Goal: Task Accomplishment & Management: Complete application form

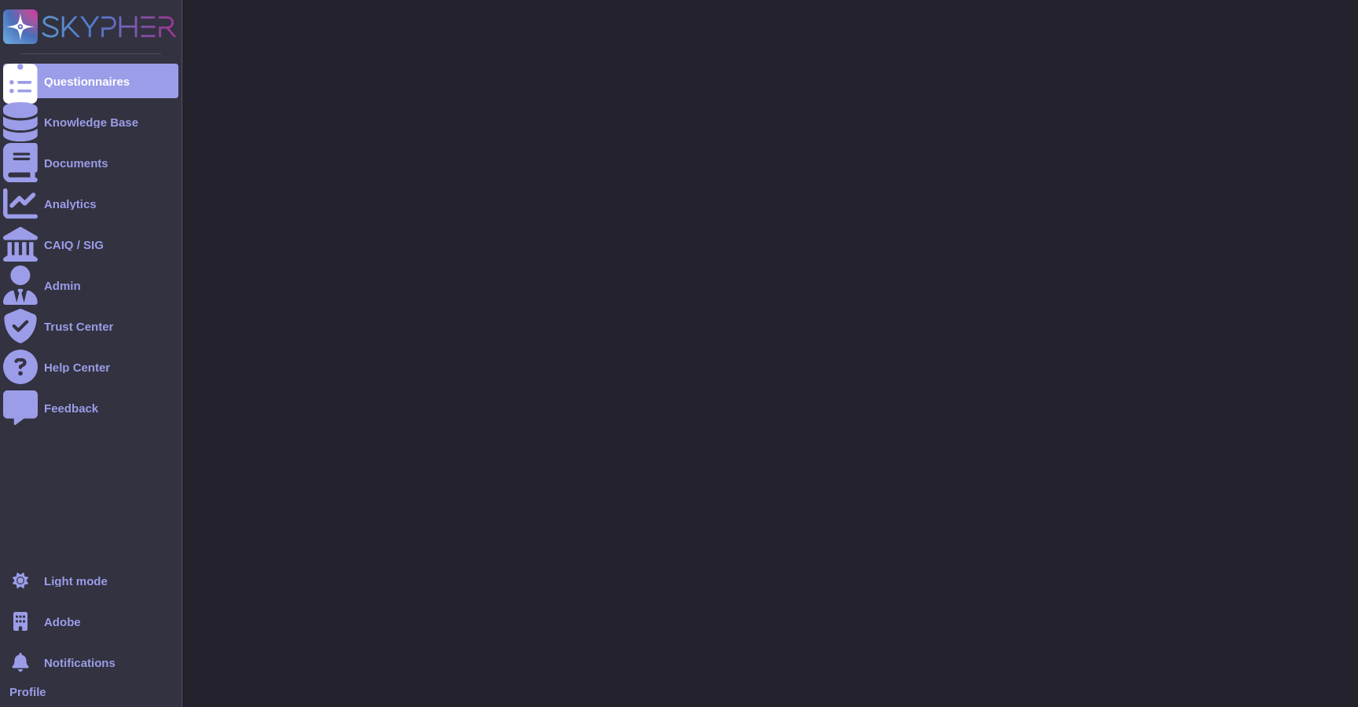
click at [62, 616] on span "Adobe" at bounding box center [62, 622] width 37 height 12
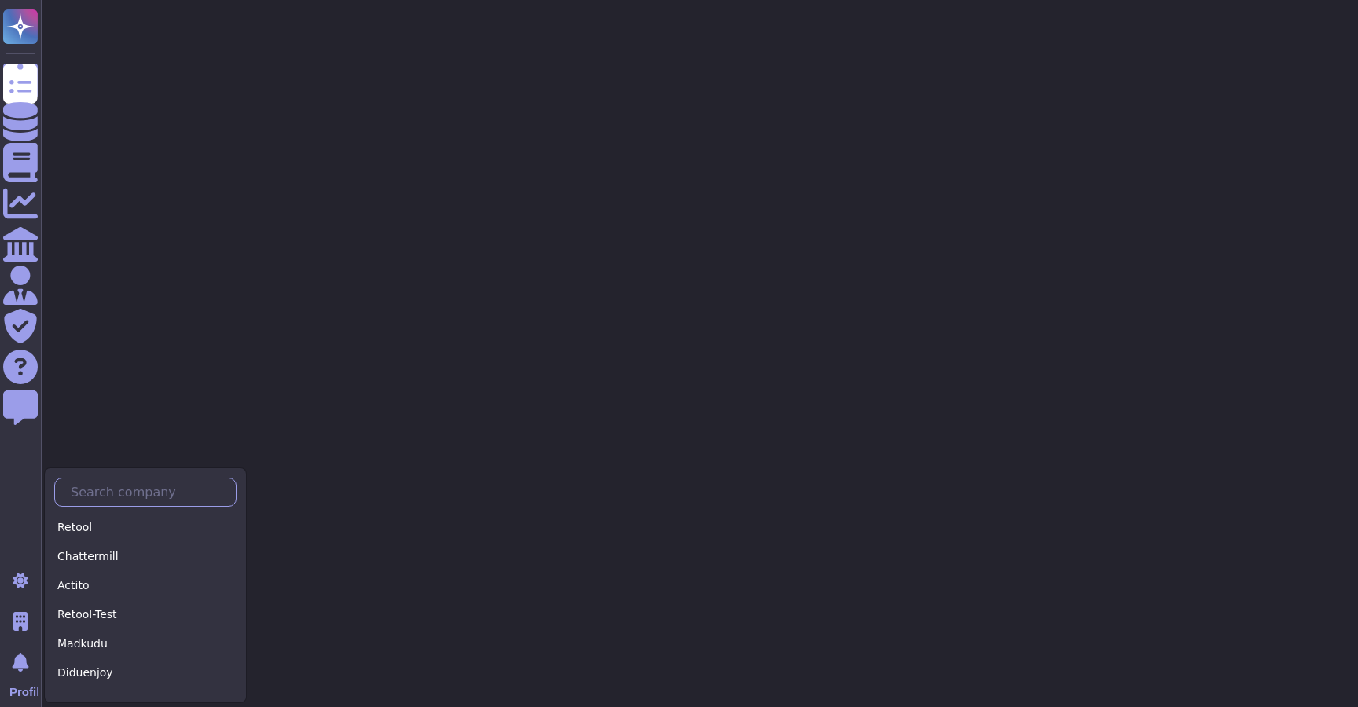
click at [144, 493] on input "text" at bounding box center [149, 493] width 173 height 28
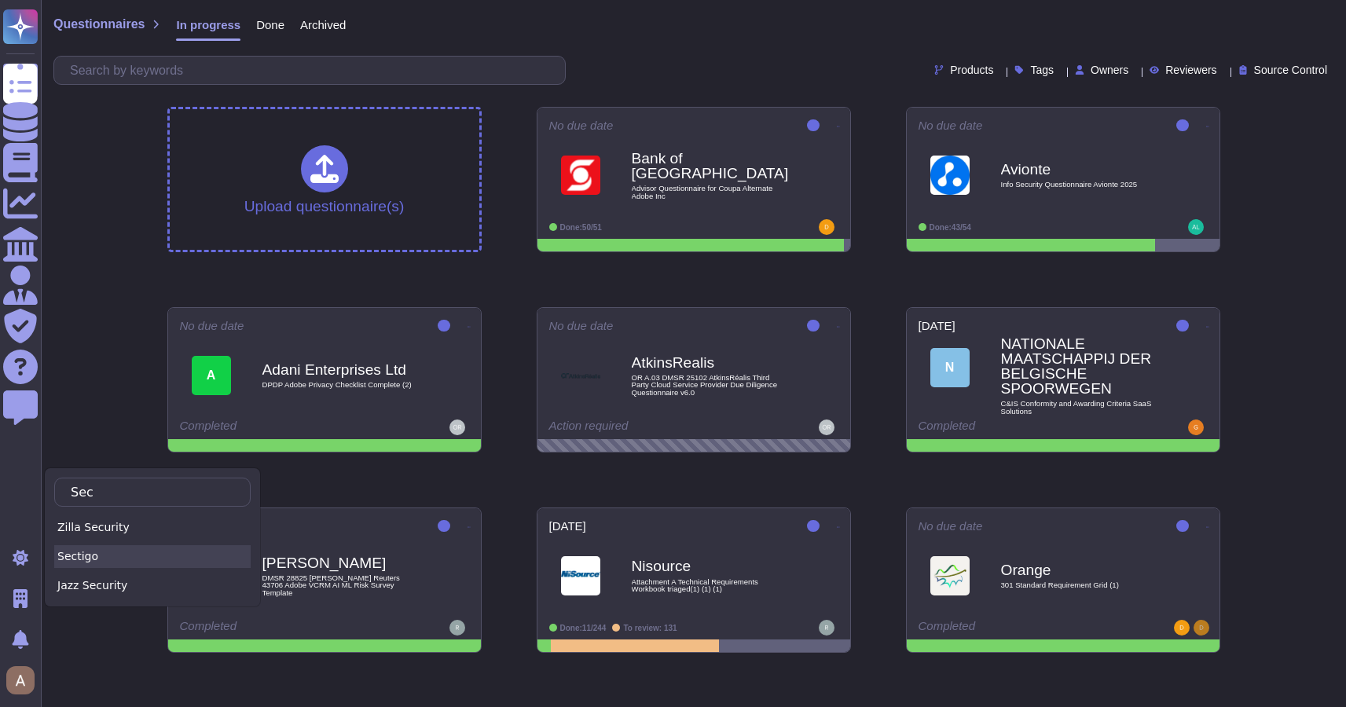
type input "Sec"
click at [135, 567] on div "Sectigo" at bounding box center [152, 556] width 196 height 23
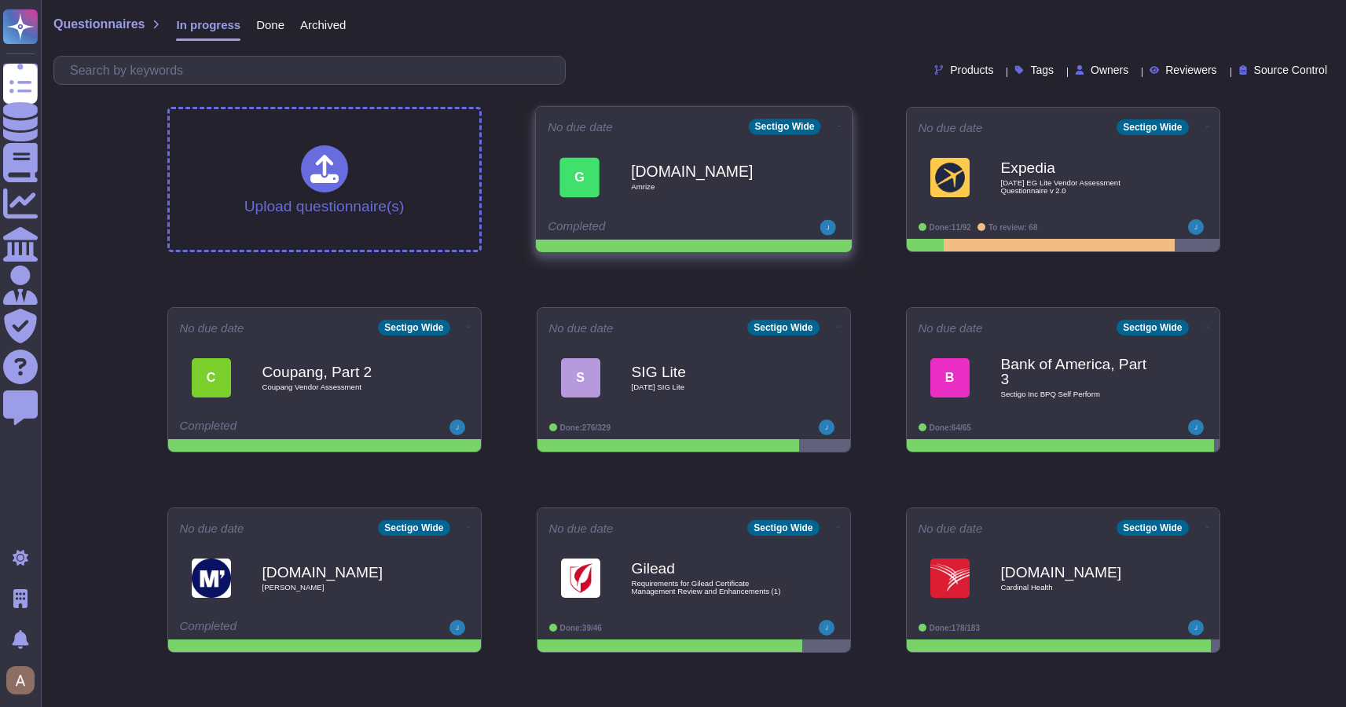
click at [659, 176] on b "[DOMAIN_NAME]" at bounding box center [710, 170] width 159 height 15
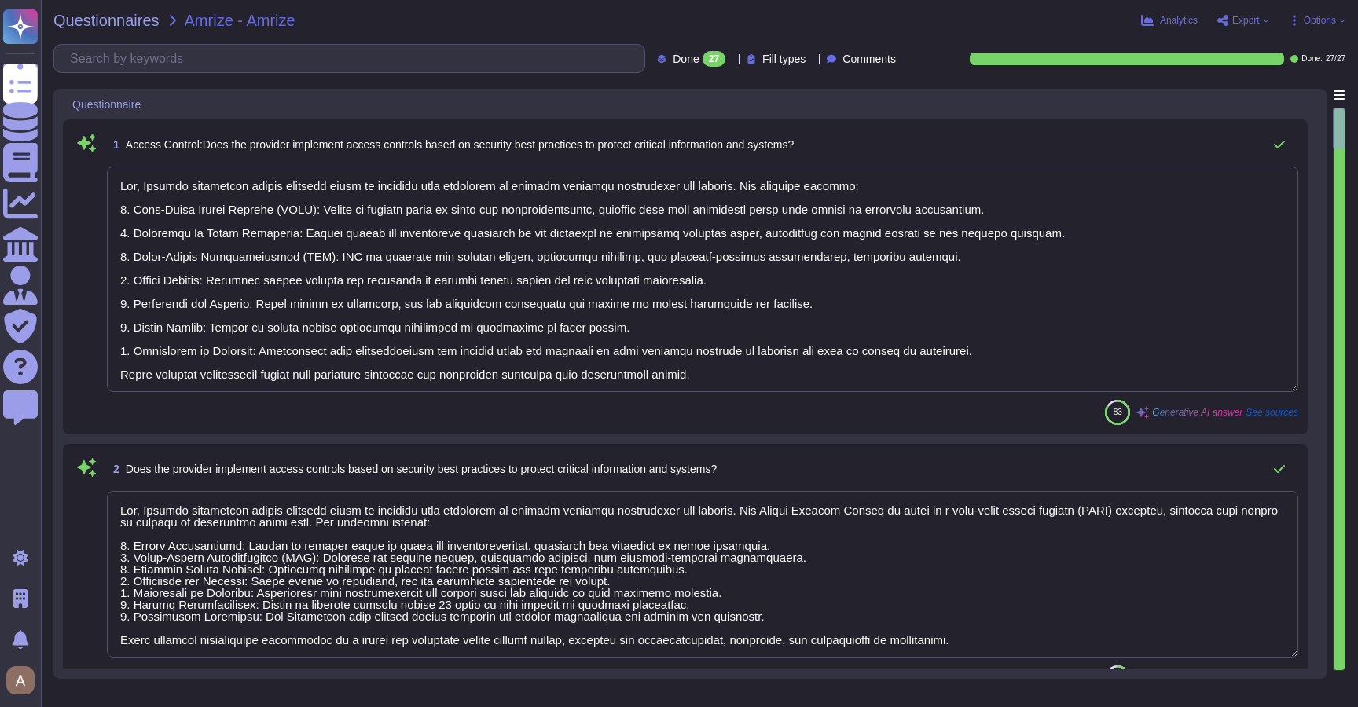
type textarea "Yes, Sectigo implements access controls based on security best practices to pro…"
type textarea "Yes, Sectigo implements a comprehensive application security program that inclu…"
type textarea "Yes, Sectigo implements a comprehensive set of security measures to protect app…"
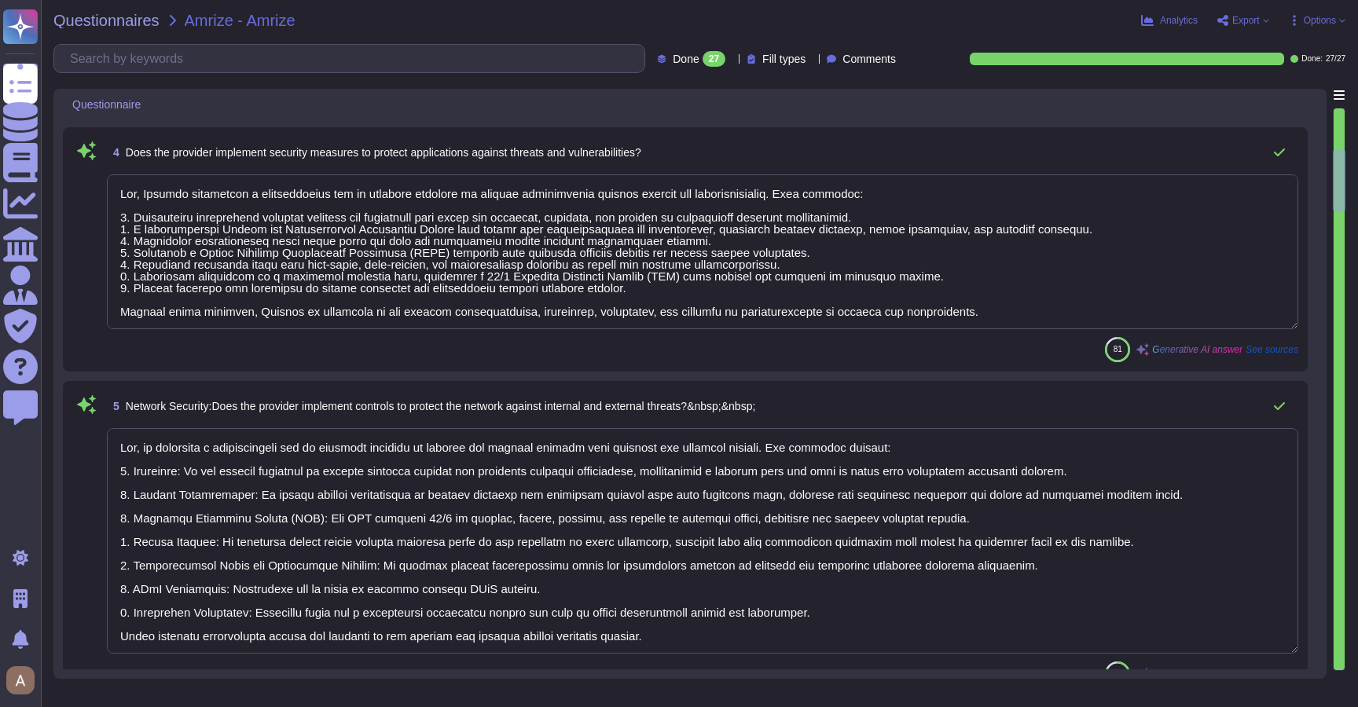
type textarea "Yes, we implement a comprehensive set of security controls to protect our netwo…"
type textarea "Yes, the provider effectively manages information assets, including classificat…"
type textarea "Yes, the provider has a formal process to detect, respond to, and recover from …"
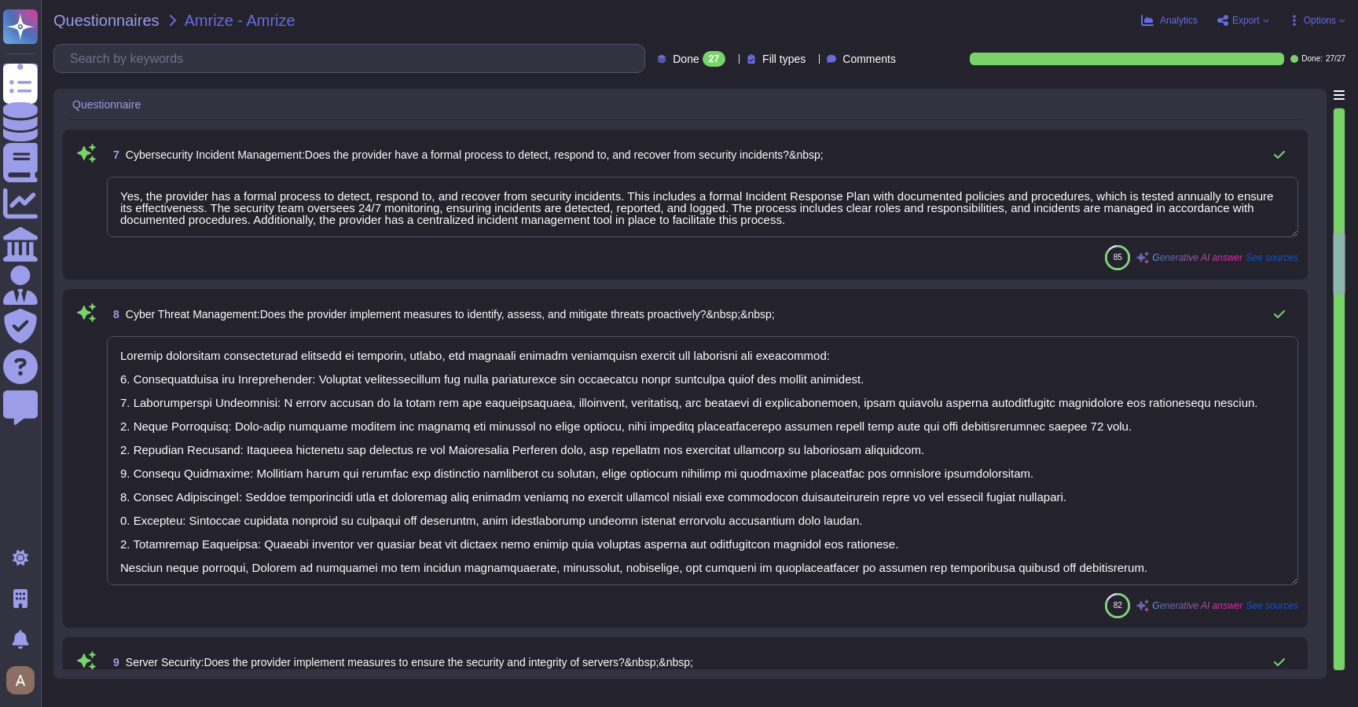
type textarea "Sectigo implements comprehensive measures to identify, assess, and mitigate thr…"
type textarea "Yes, we implement several measures to ensure the security and integrity of serv…"
type textarea "Yes, the provider implements adequate security controls to protect data stored …"
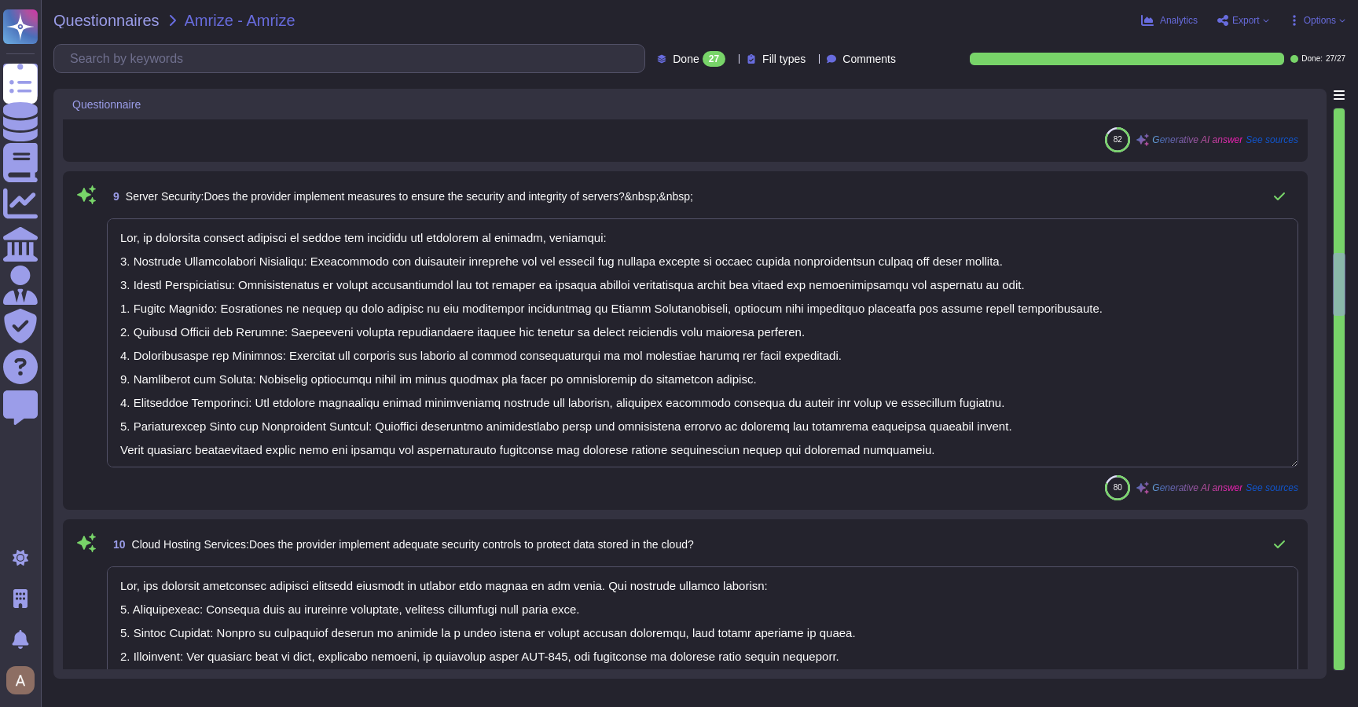
type textarea "Yes, we implement security controls on endpoints, including laptops, computers,…"
type textarea "Yes, Sectigo has established effective processes to manage IT operations and en…"
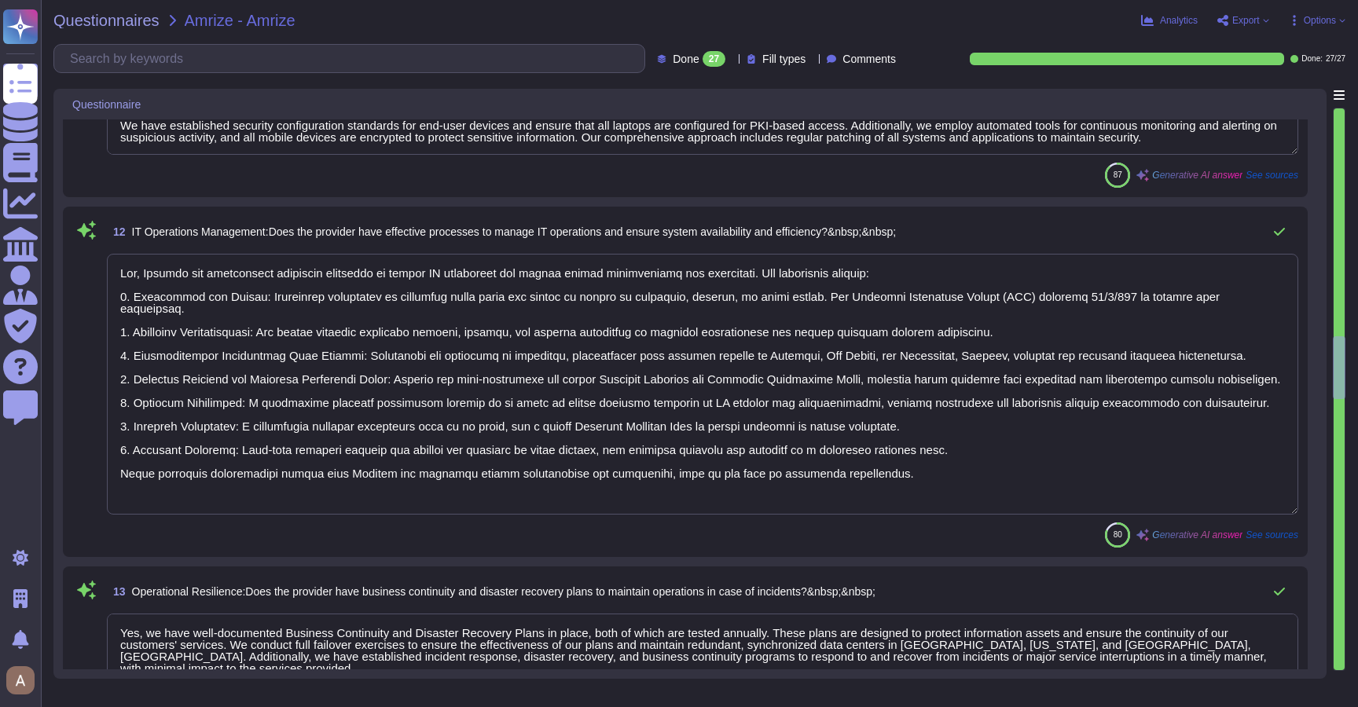
type textarea "Yes, we have well-documented Business Continuity and Disaster Recovery Plans in…"
type textarea "Yes, we have a formal personnel security program that includes standardized hir…"
type textarea "Yes, Sectigo has a formalized risk governance plan that includes a comprehensiv…"
type textarea "Sectigo fully complies with all relevant legislation and regulations pertaining…"
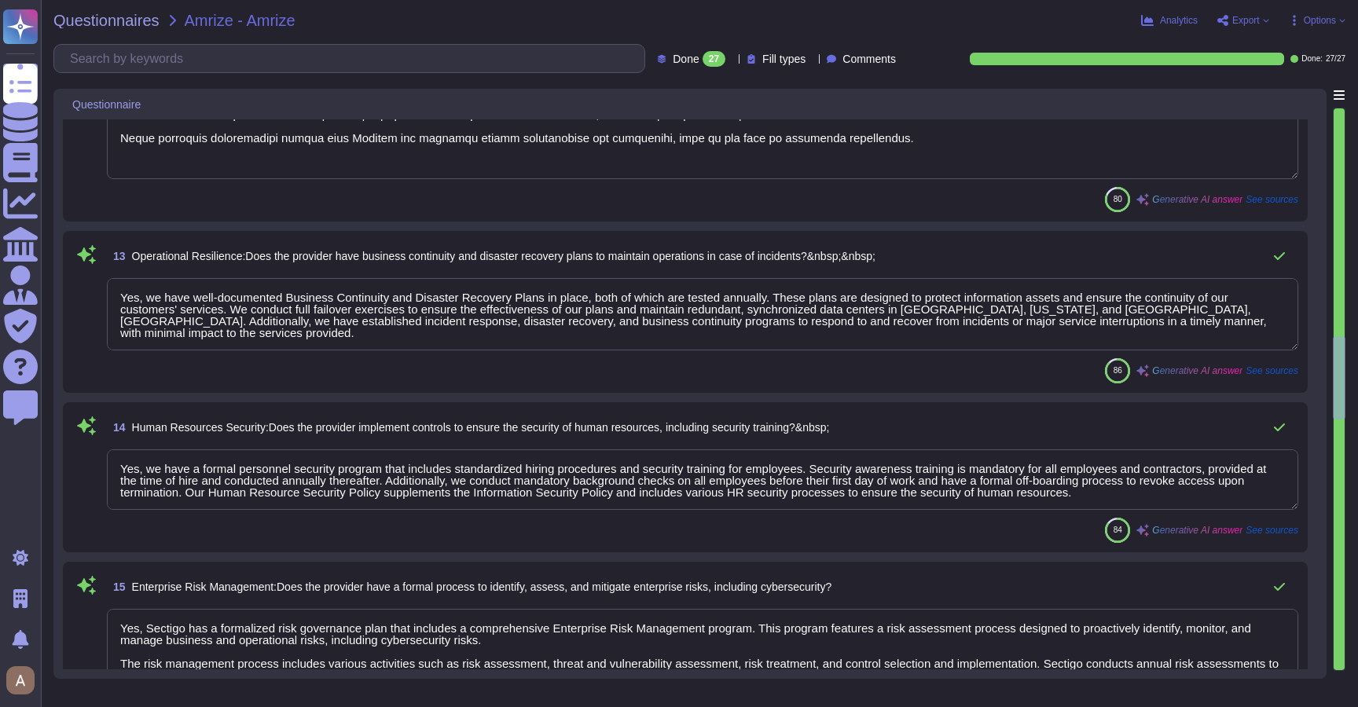
type textarea "Yes, we implement several measures to ensure the integrity, confidentiality, an…"
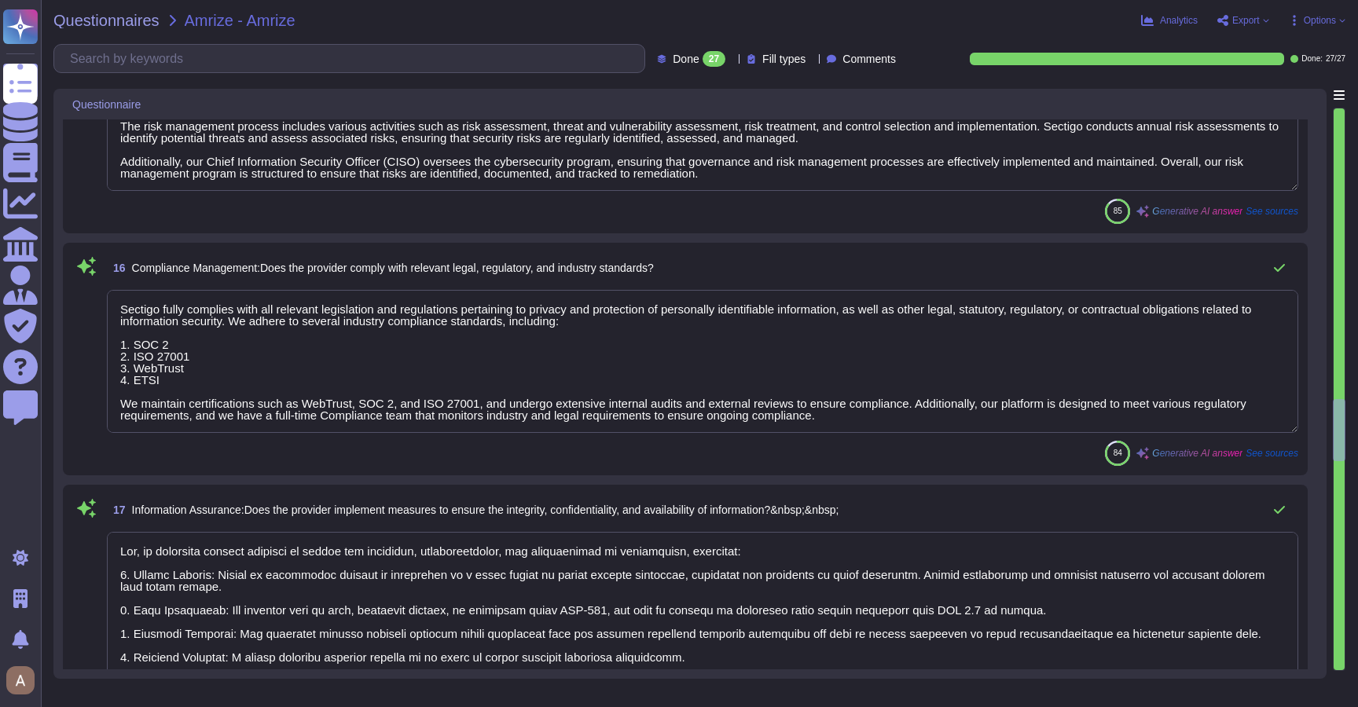
type textarea "Yes, the organization has established and implemented a documented Privacy Poli…"
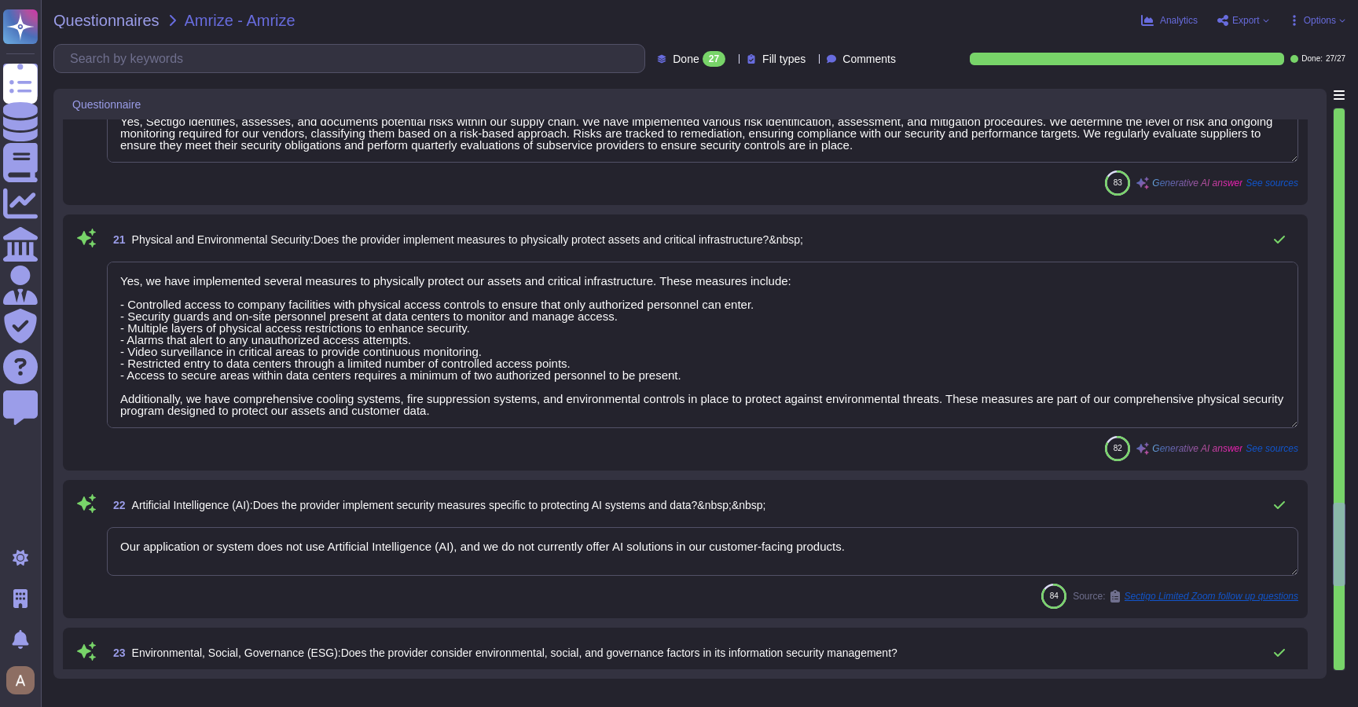
type textarea "We do not perform risk assessments against third parties or subcontractors. How…"
type textarea "Yes, Sectigo identifies, assesses, and documents potential risks within our sup…"
type textarea "Yes, we have implemented several measures to physically protect our assets and …"
type textarea "Our application or system does not use Artificial Intelligence (AI), and we do …"
type textarea "Sectigo considers environmental factors in its information security management …"
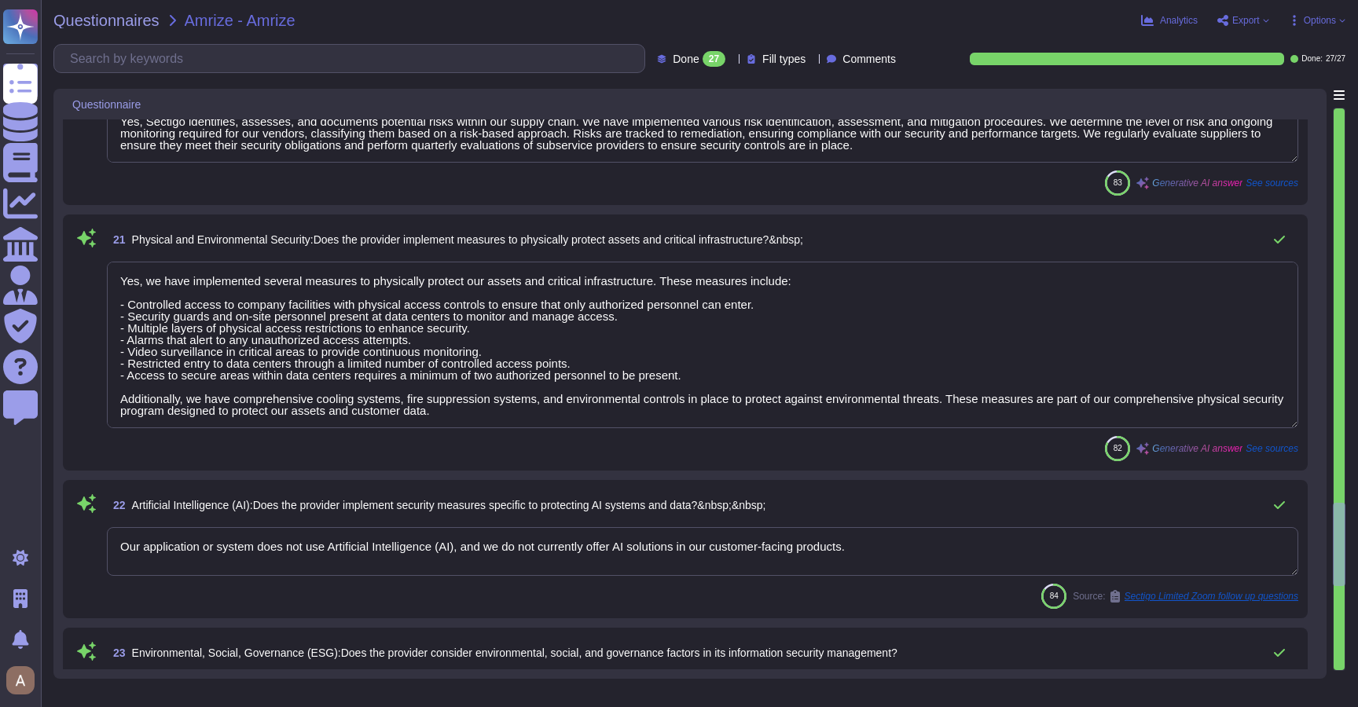
type textarea "Yes, our company uses multi-factor authentication (MFA) for access to our syste…"
type textarea "Lor, ip dolo sitamet consecte adipisci el seddo eiu temporinci utl ETDo: 7. Mag…"
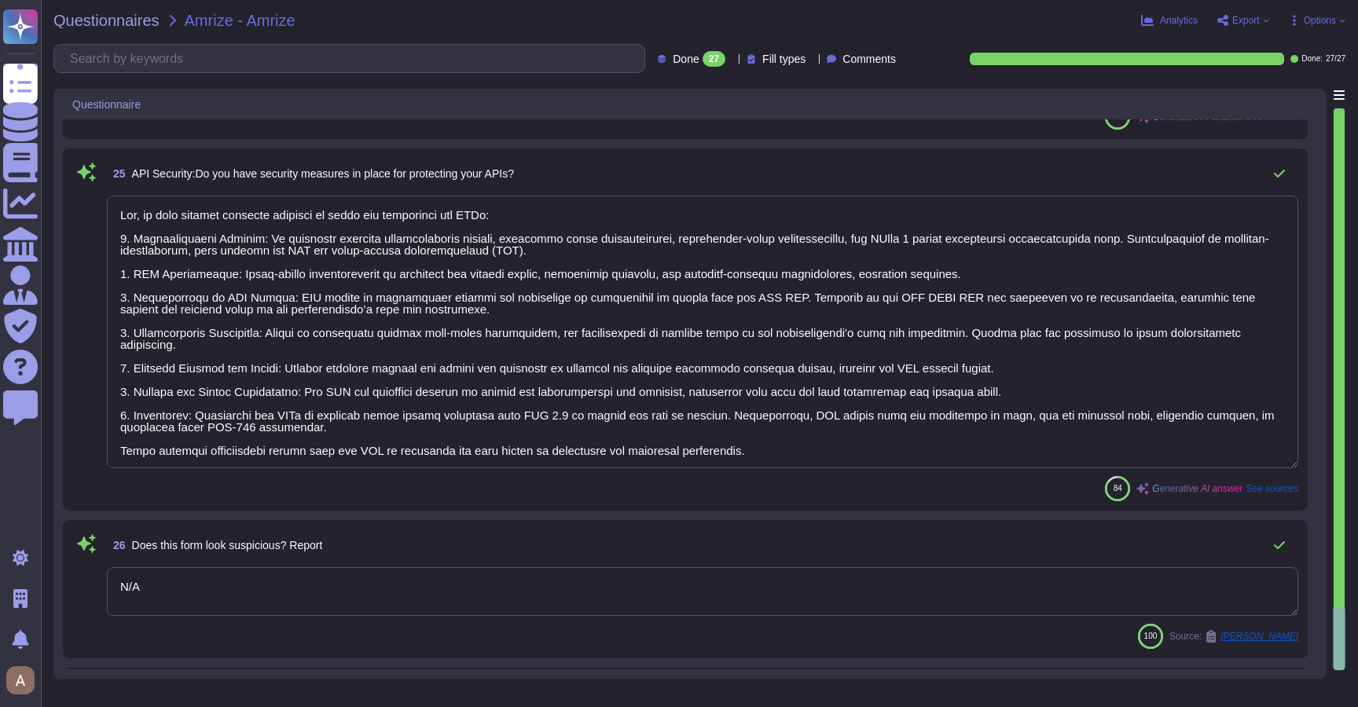
type textarea "N/A"
type textarea "At [GEOGRAPHIC_DATA], we welcome any questions or feedback regarding our produc…"
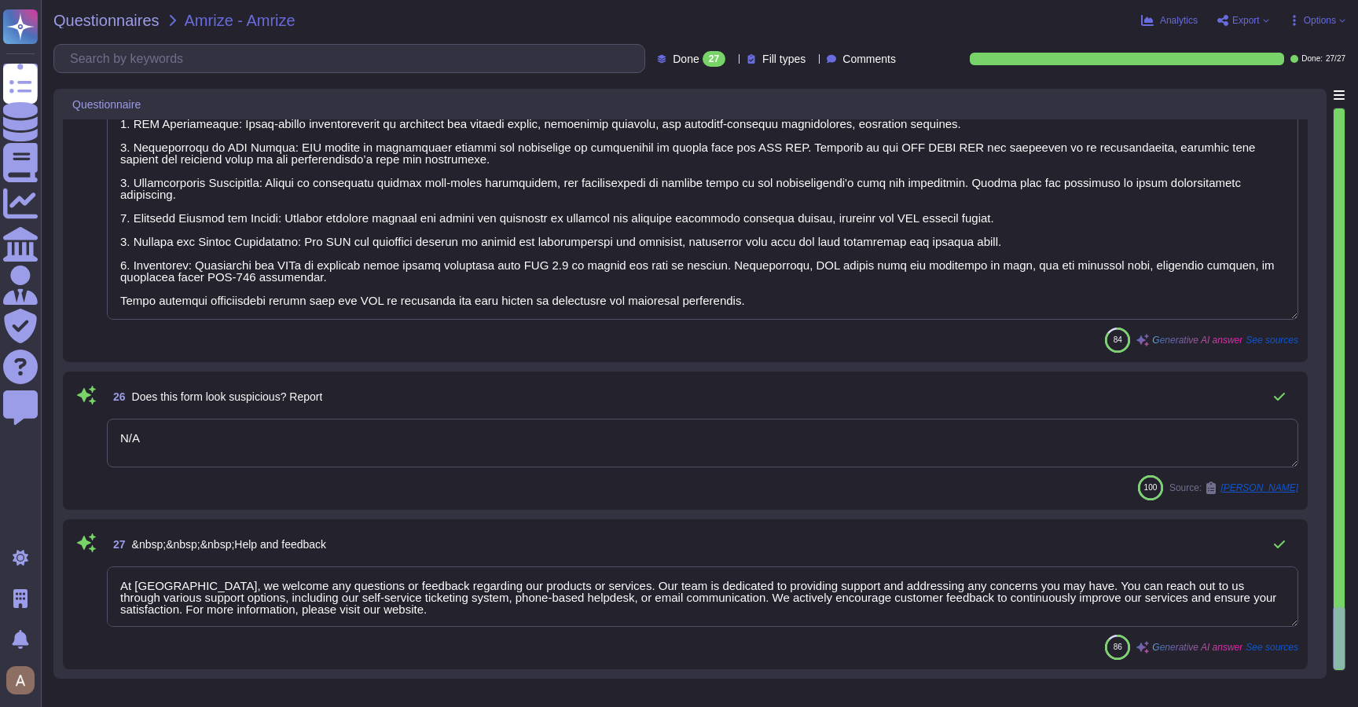
scroll to position [0, 0]
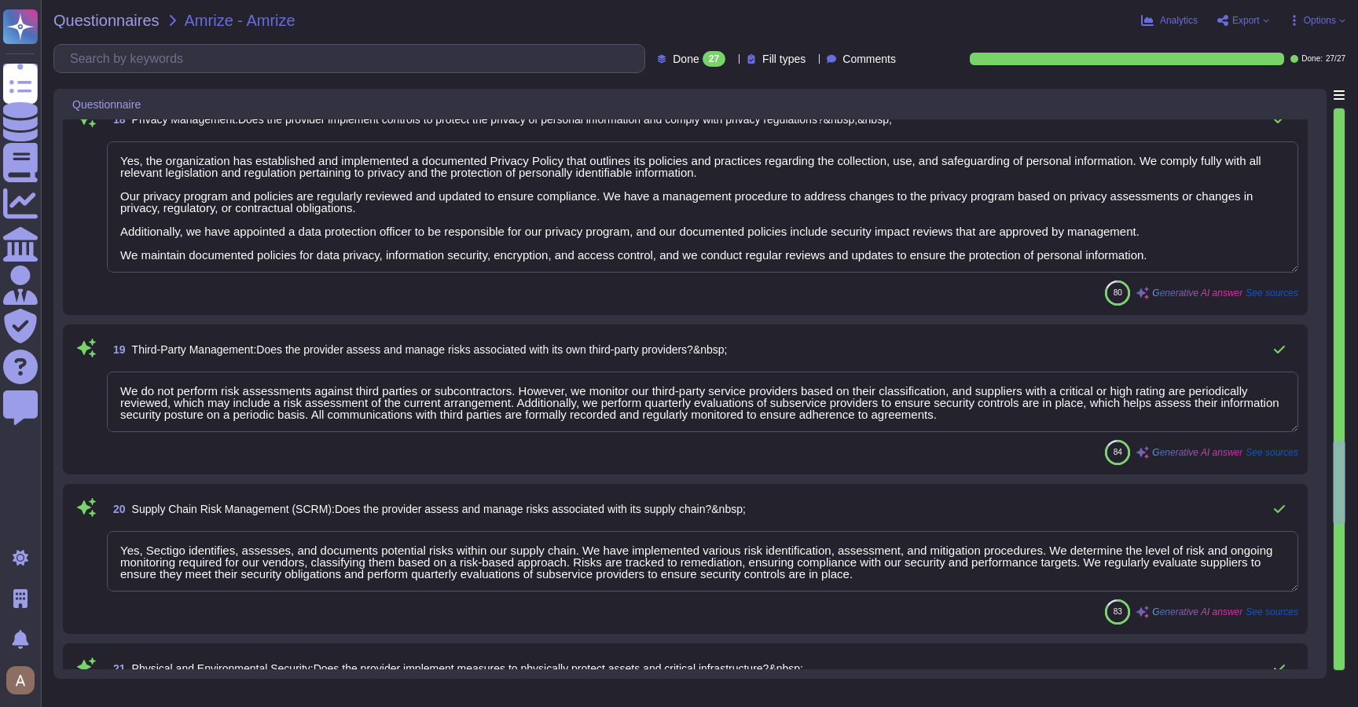
type textarea "Sectigo fully complies with all relevant legislation and regulations pertaining…"
type textarea "Yes, we implement several measures to ensure the integrity, confidentiality, an…"
type textarea "Yes, the organization has established and implemented a documented Privacy Poli…"
type textarea "We do not perform risk assessments against third parties or subcontractors. How…"
type textarea "Yes, Sectigo identifies, assesses, and documents potential risks within our sup…"
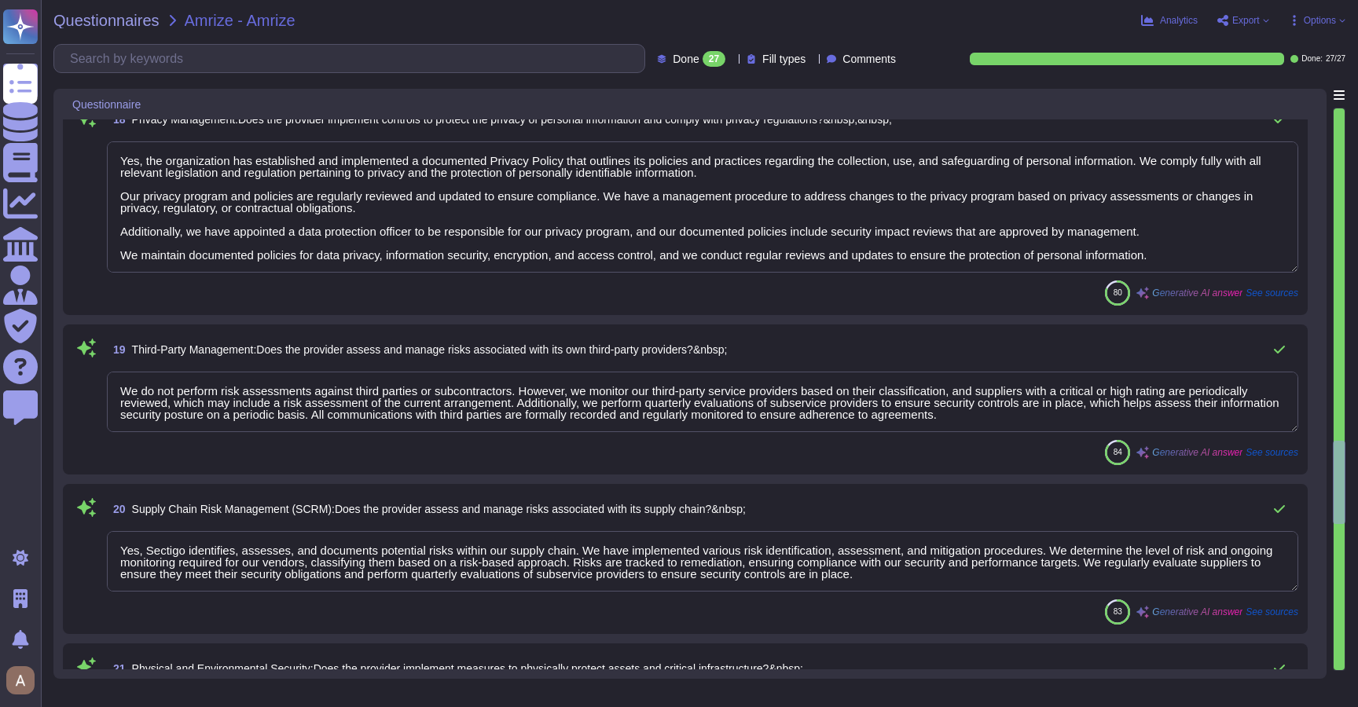
type textarea "Yes, we have implemented several measures to physically protect our assets and …"
type textarea "Our application or system does not use Artificial Intelligence (AI), and we do …"
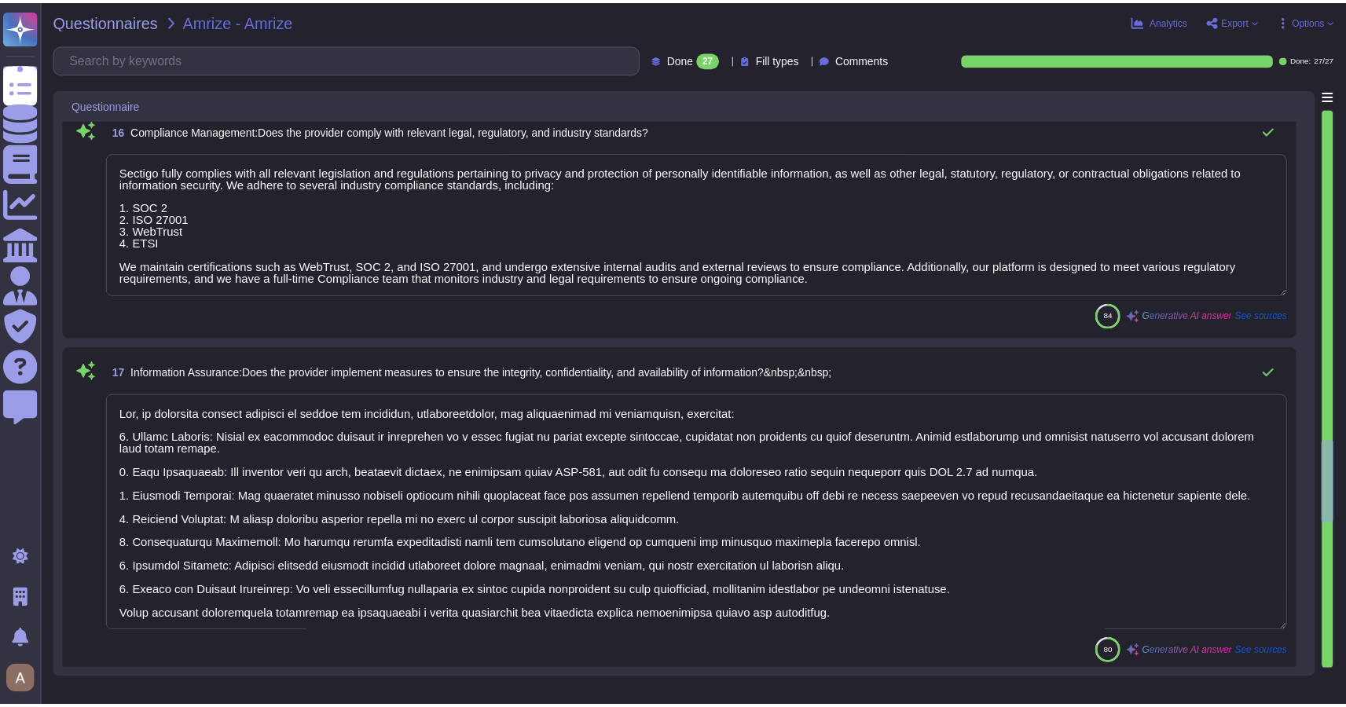
scroll to position [3768, 0]
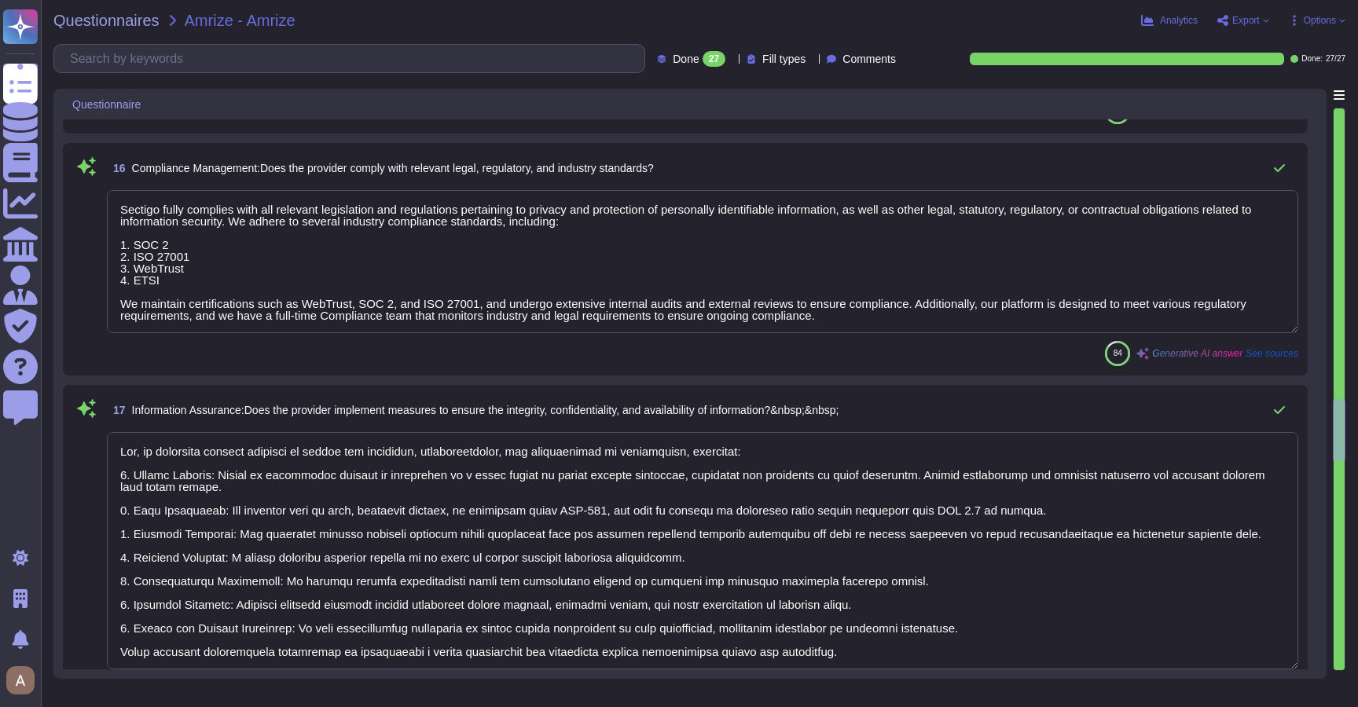
type textarea "Yes, we have a formal personnel security program that includes standardized hir…"
type textarea "Yes, Sectigo has a formalized risk governance plan that includes a comprehensiv…"
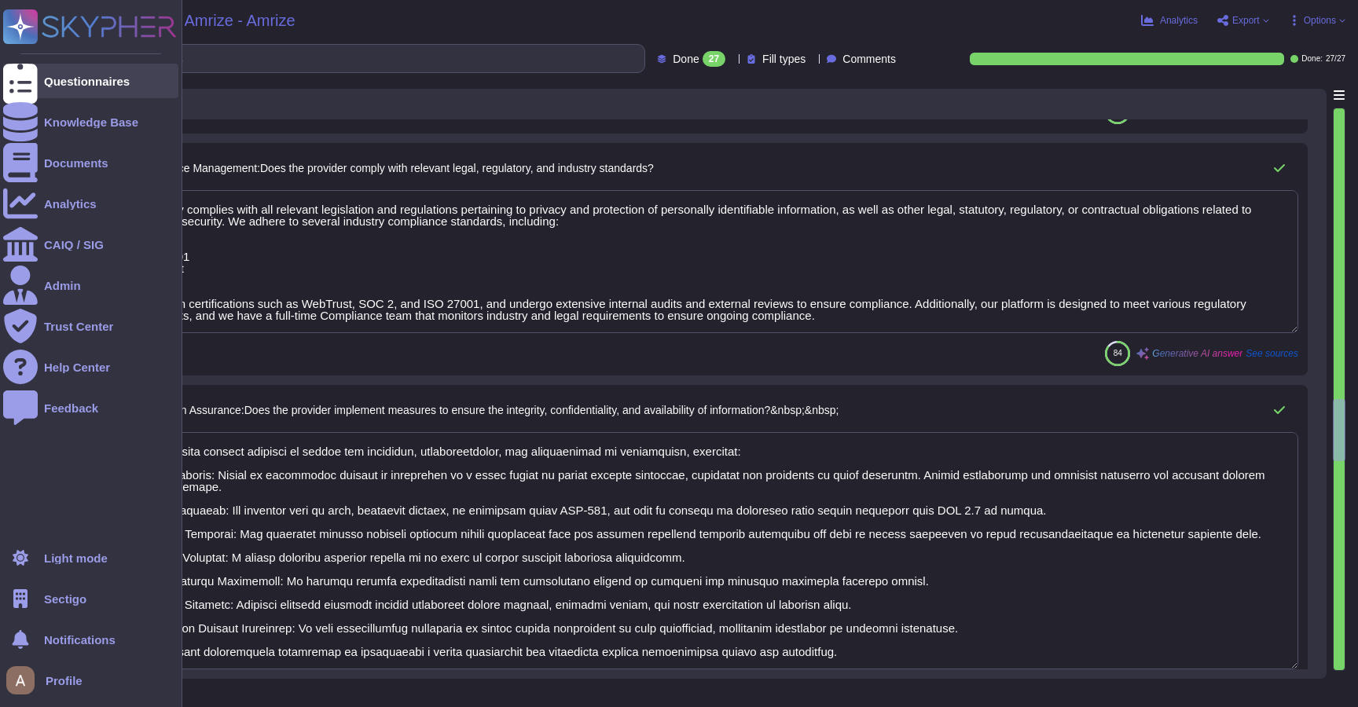
click at [26, 79] on icon at bounding box center [20, 81] width 35 height 46
